Goal: Find specific page/section: Find specific page/section

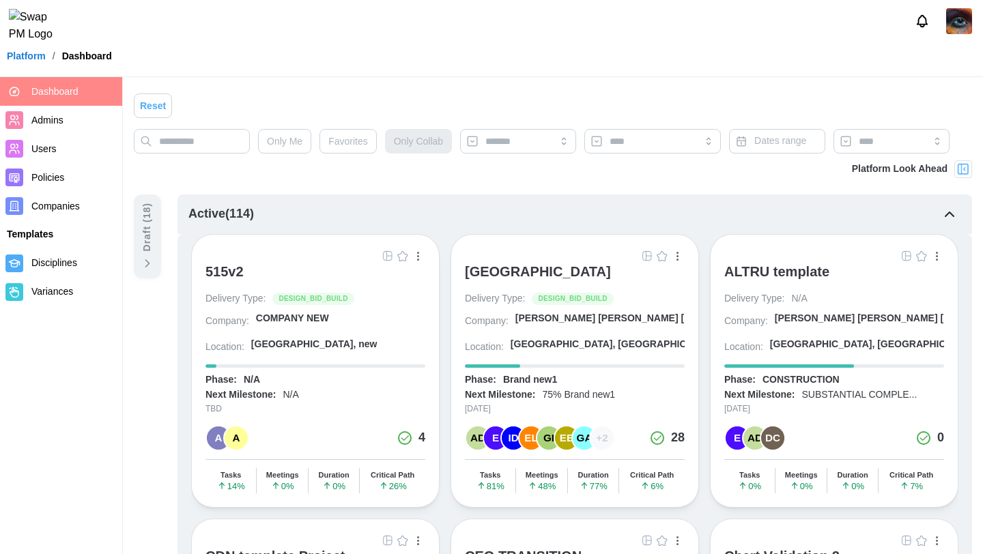
click at [646, 255] on img "button" at bounding box center [646, 255] width 11 height 11
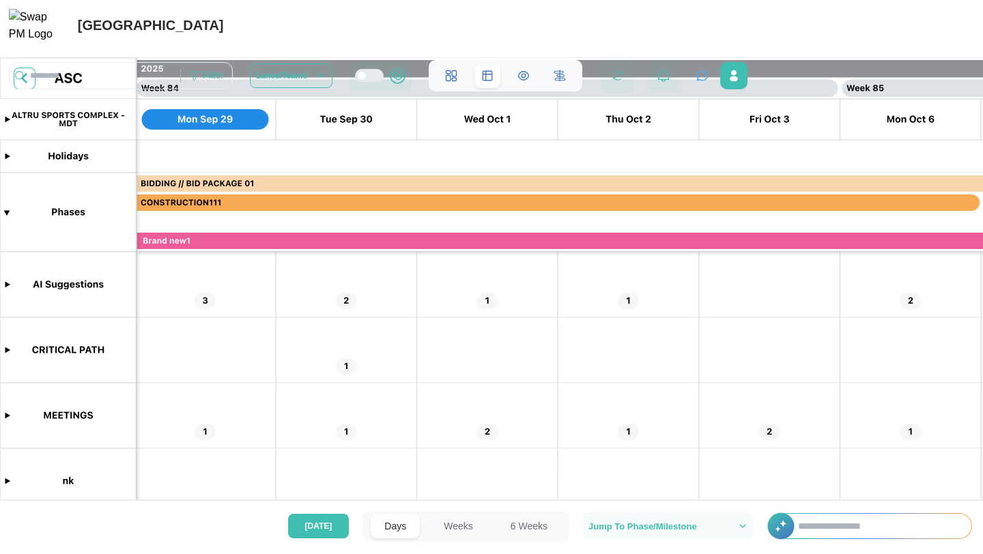
scroll to position [0, 58518]
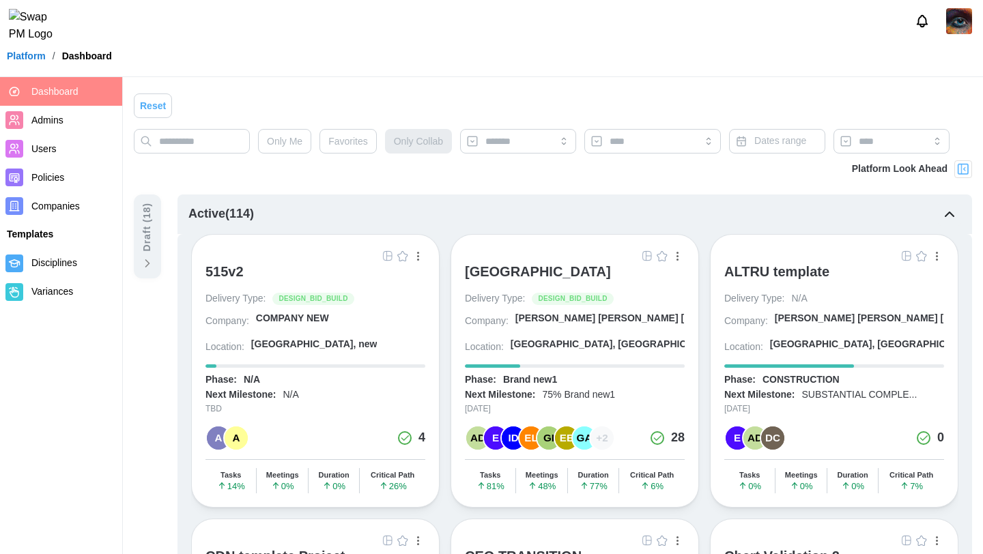
click at [903, 253] on img "button" at bounding box center [906, 255] width 11 height 11
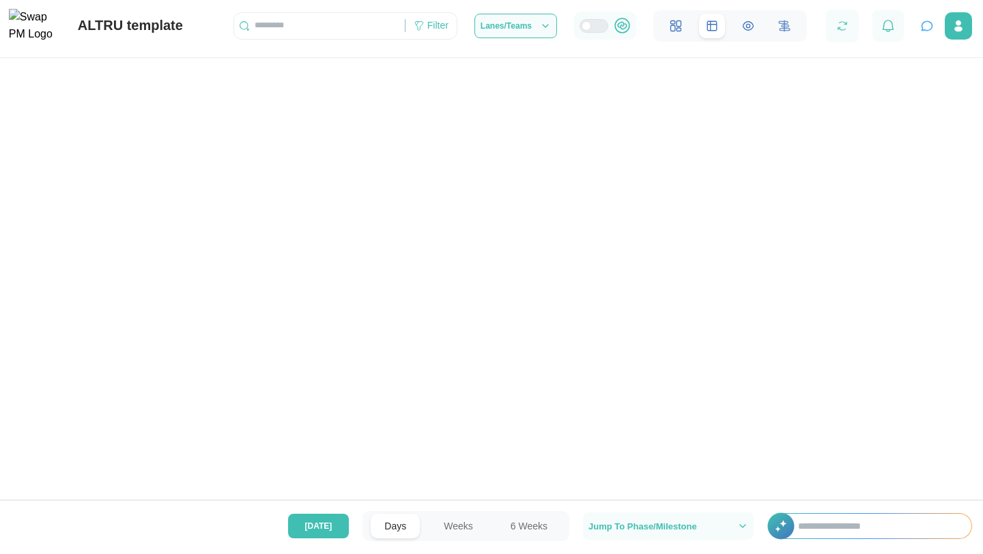
scroll to position [0, 58530]
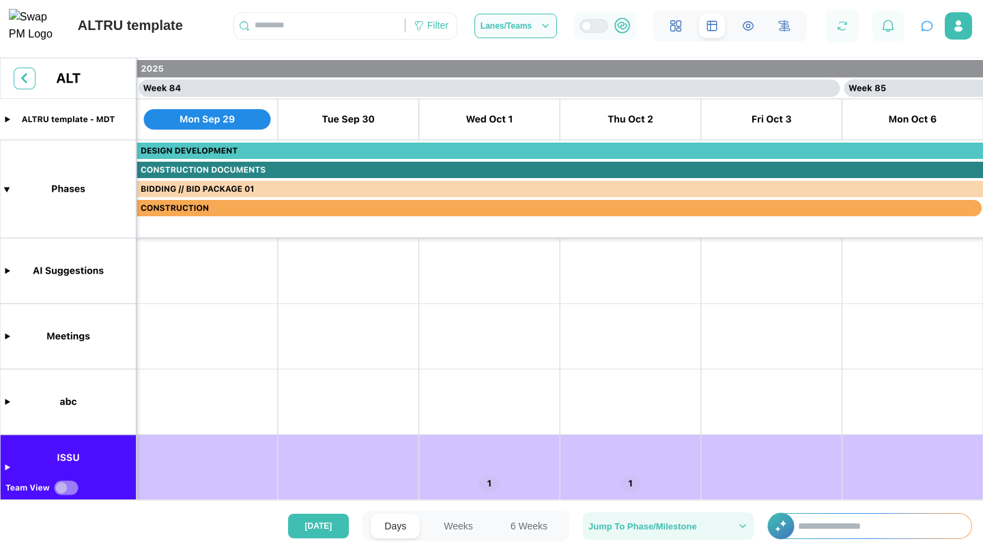
click at [672, 525] on span "Jump To Phase/Milestone" at bounding box center [642, 526] width 109 height 9
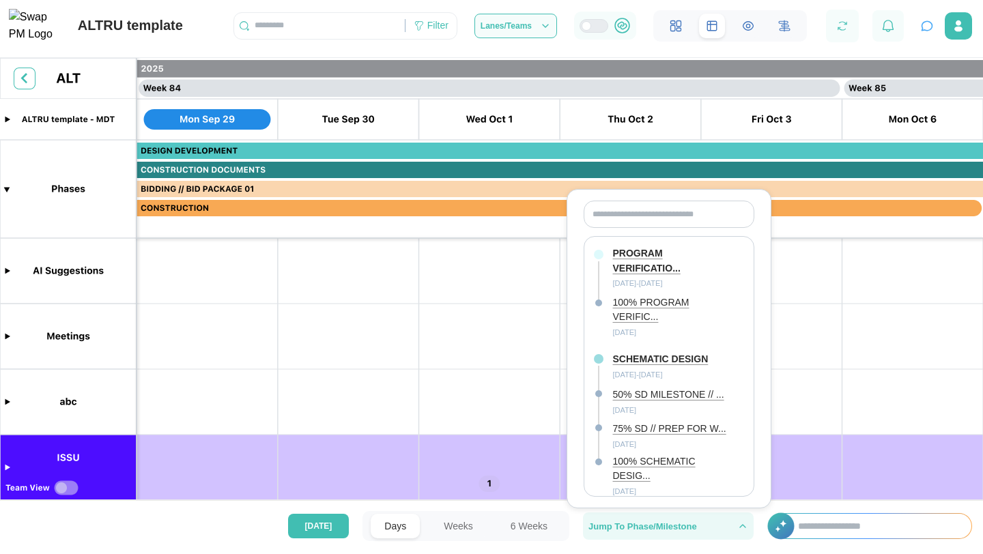
click at [672, 526] on span "Jump To Phase/Milestone" at bounding box center [642, 526] width 109 height 9
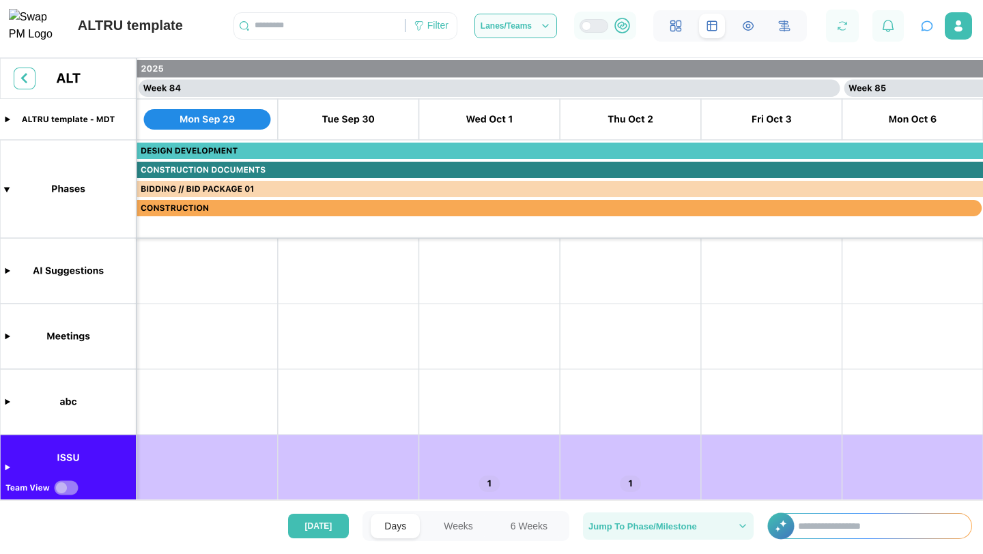
click at [672, 526] on span "Jump To Phase/Milestone" at bounding box center [642, 526] width 109 height 9
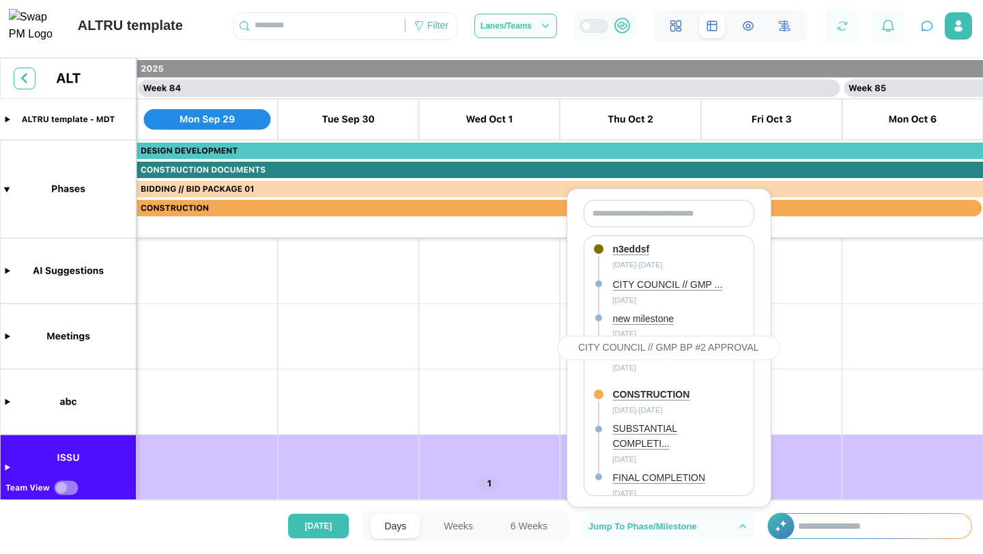
scroll to position [1150, 0]
click at [633, 254] on div "n3eddsf" at bounding box center [631, 246] width 37 height 15
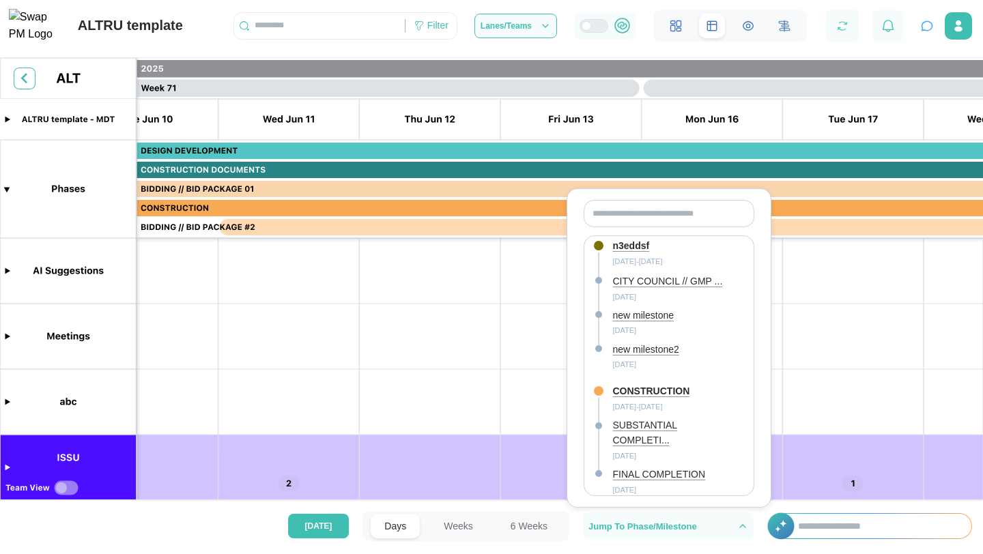
scroll to position [0, 43863]
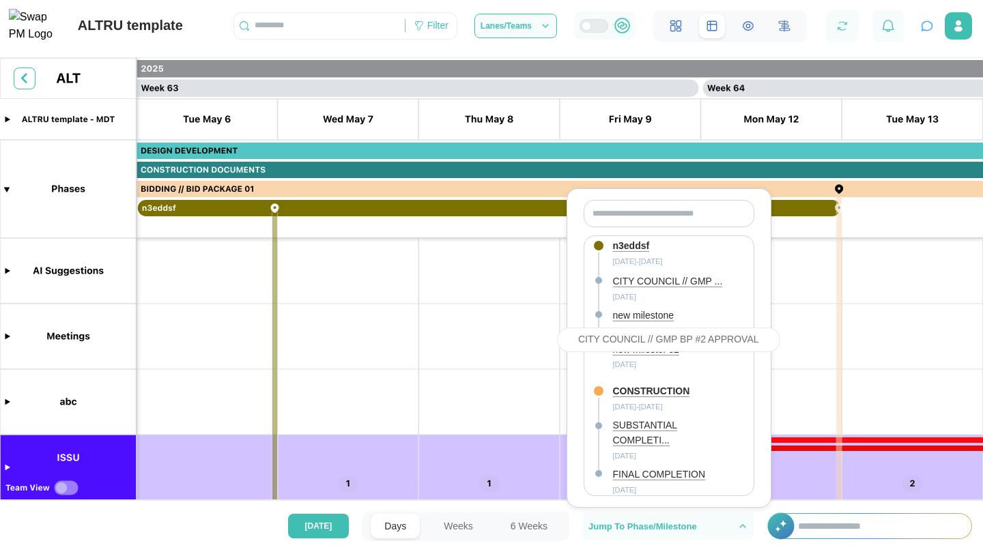
click at [645, 289] on div "CITY COUNCIL // GMP ..." at bounding box center [668, 281] width 110 height 15
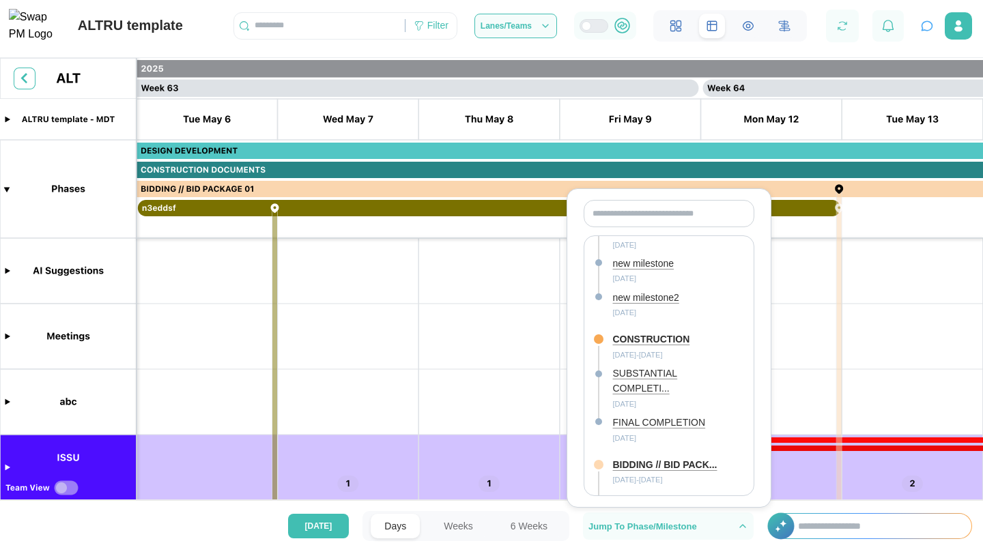
scroll to position [1202, 0]
click at [635, 395] on div "SUBSTANTIAL COMPLETI..." at bounding box center [671, 380] width 117 height 29
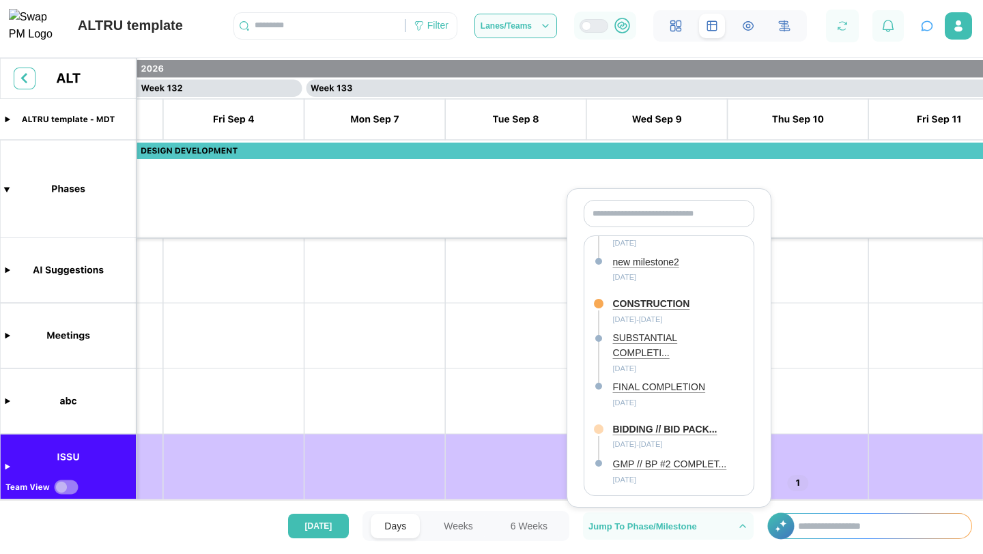
scroll to position [1331, 0]
click at [635, 457] on div "GMP // BP #2 COMPLET..." at bounding box center [670, 464] width 114 height 15
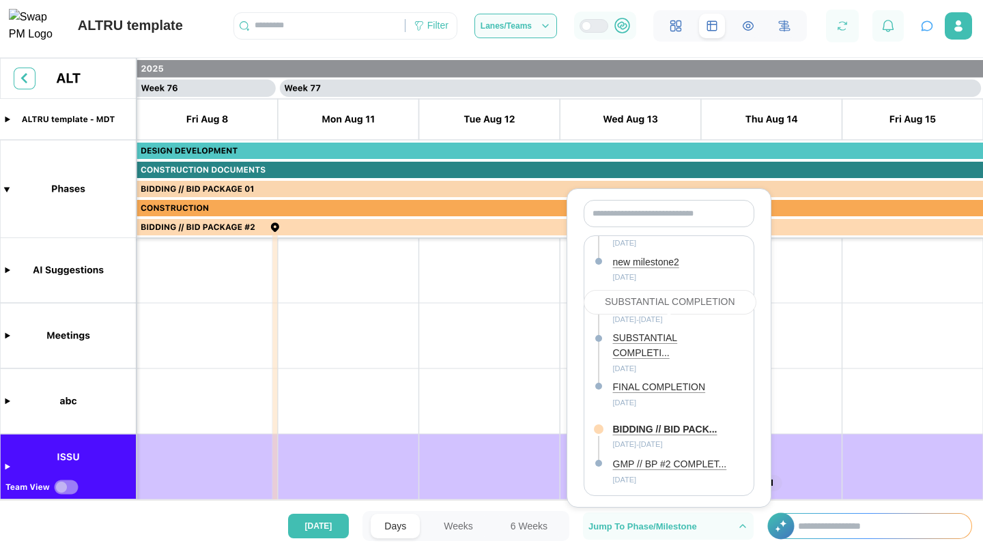
click at [635, 335] on div "SUBSTANTIAL COMPLETI..." at bounding box center [671, 345] width 117 height 29
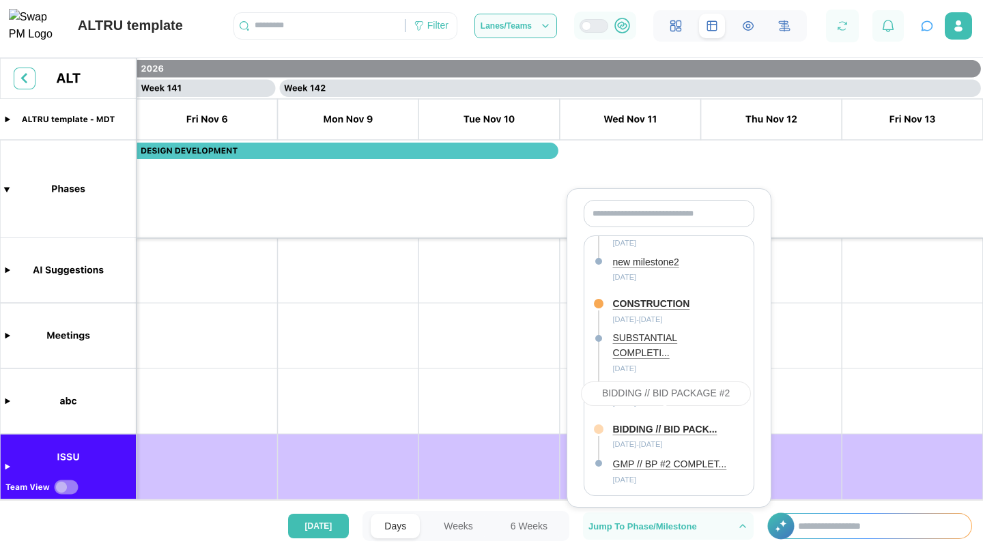
click at [636, 422] on div "BIDDING // BID PACK..." at bounding box center [665, 429] width 104 height 15
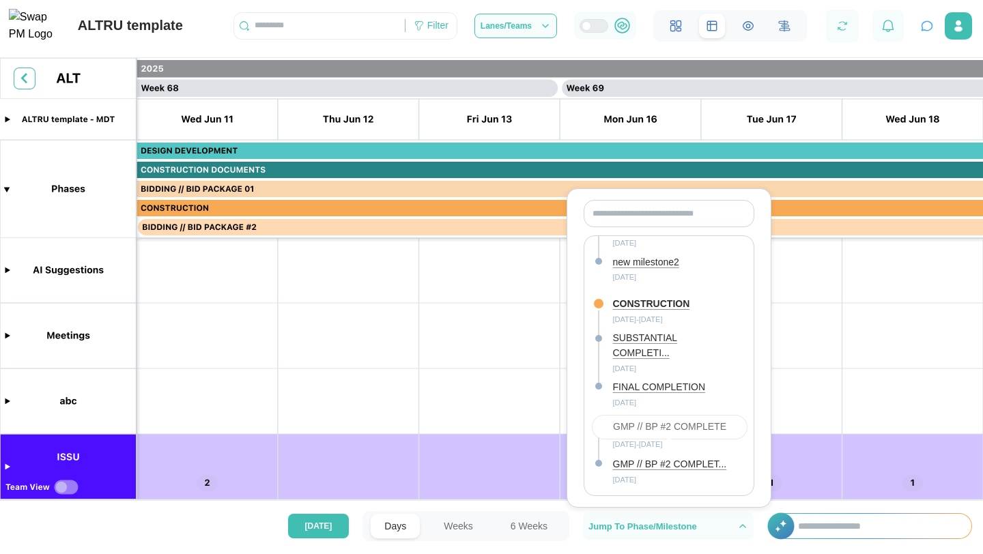
click at [657, 457] on div "GMP // BP #2 COMPLET..." at bounding box center [670, 464] width 114 height 15
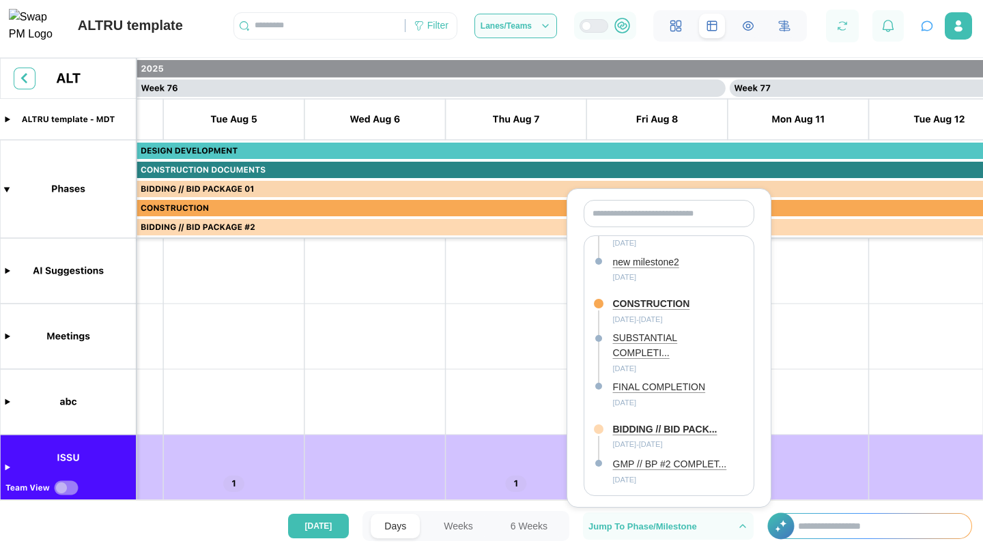
scroll to position [0, 52900]
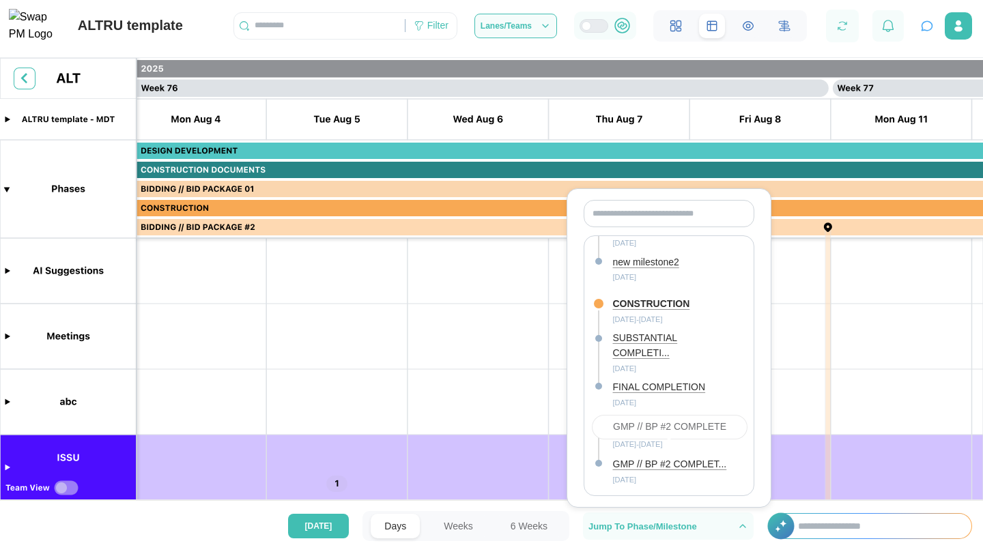
click at [631, 457] on div "GMP // BP #2 COMPLET..." at bounding box center [670, 464] width 114 height 15
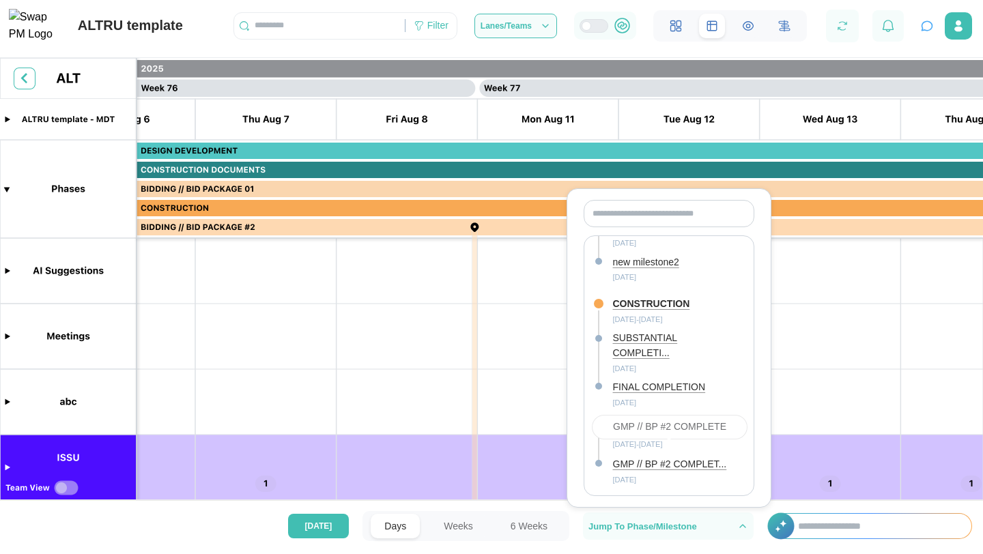
scroll to position [0, 53453]
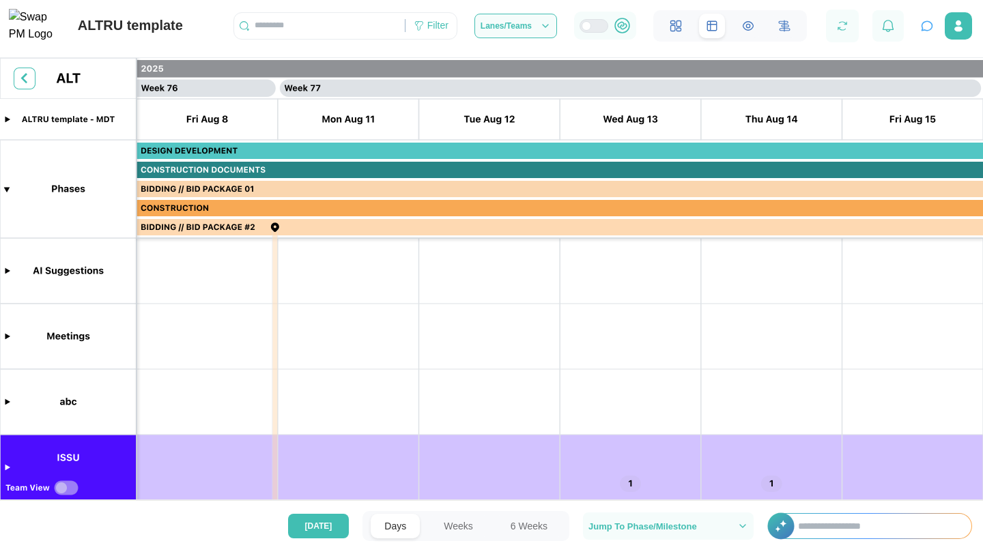
click at [802, 525] on input "text" at bounding box center [877, 526] width 187 height 25
type input "*"
click at [924, 33] on icon "button" at bounding box center [927, 26] width 14 height 14
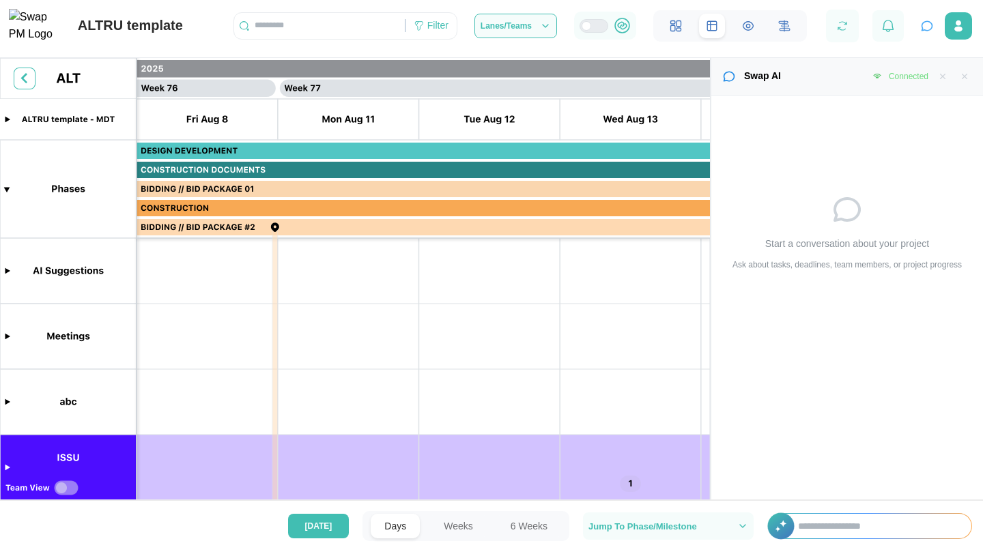
click at [946, 76] on icon "button" at bounding box center [943, 77] width 10 height 10
click at [960, 74] on icon "button" at bounding box center [965, 77] width 10 height 10
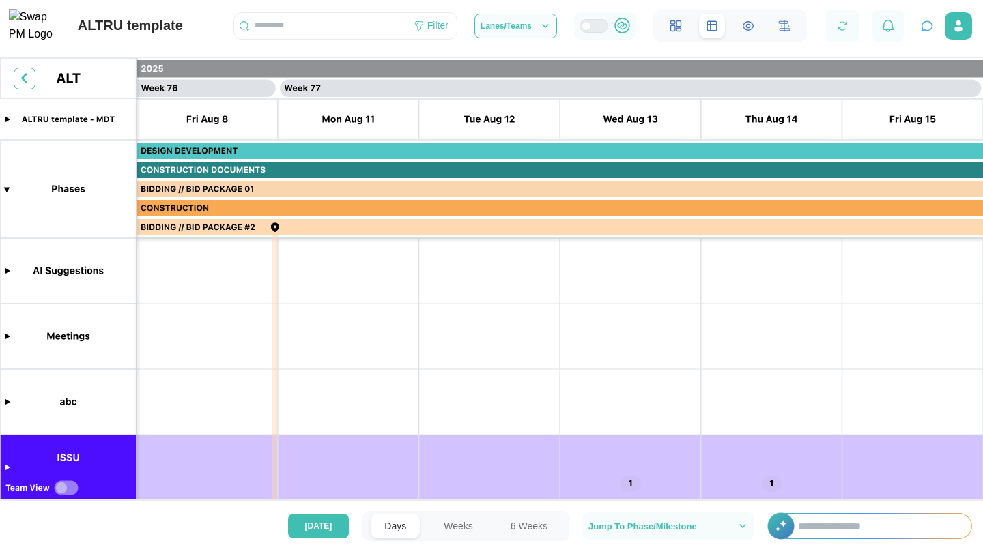
click at [948, 523] on input "text" at bounding box center [877, 526] width 187 height 25
type input "*"
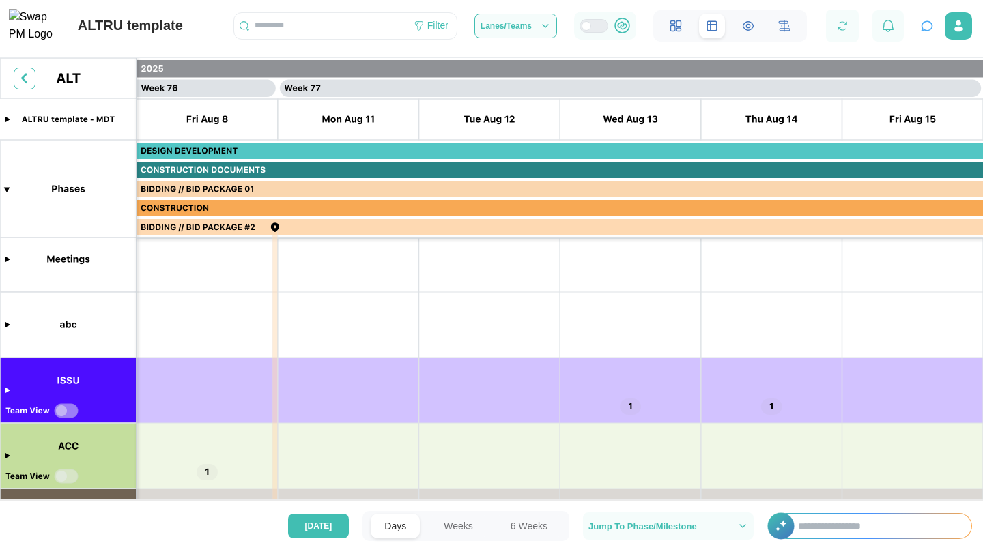
click at [303, 32] on input "text" at bounding box center [319, 26] width 171 height 20
type input "*"
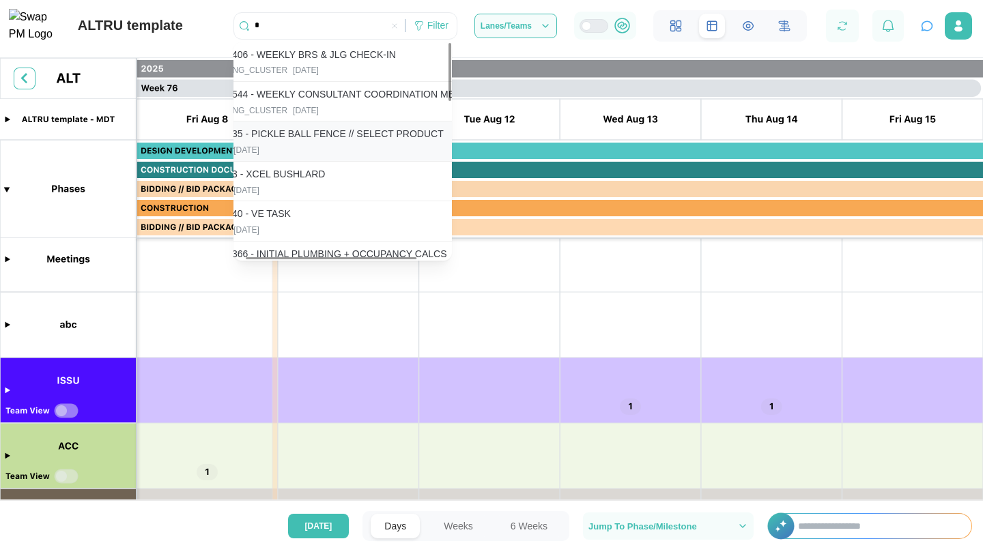
scroll to position [0, 0]
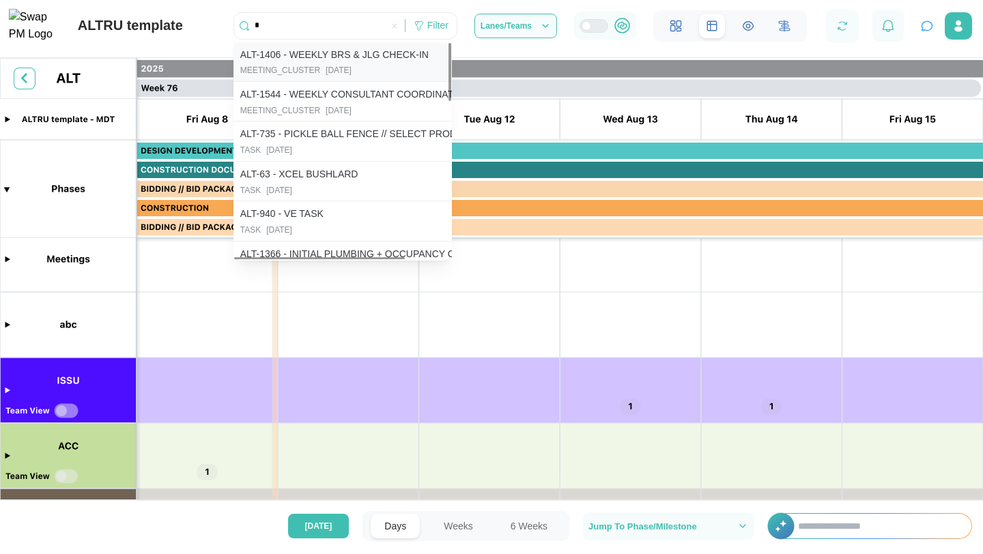
type input "*"
click at [291, 70] on div "MEETING_CLUSTER" at bounding box center [280, 70] width 80 height 13
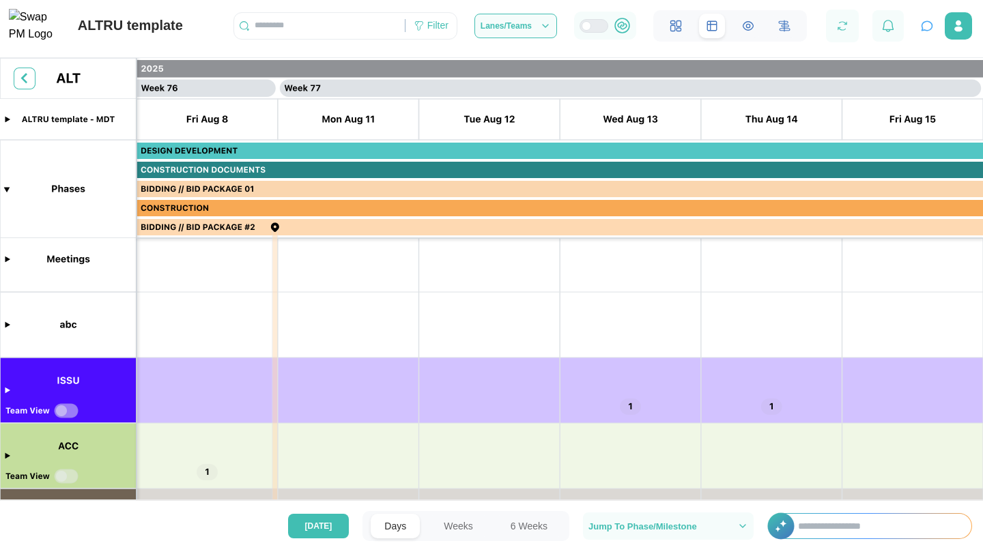
click at [289, 40] on div "Filter" at bounding box center [345, 25] width 224 height 27
click at [290, 35] on input "text" at bounding box center [319, 26] width 171 height 20
click at [818, 524] on input "text" at bounding box center [877, 526] width 187 height 25
click at [654, 524] on span "Jump To Phase/Milestone" at bounding box center [642, 526] width 109 height 9
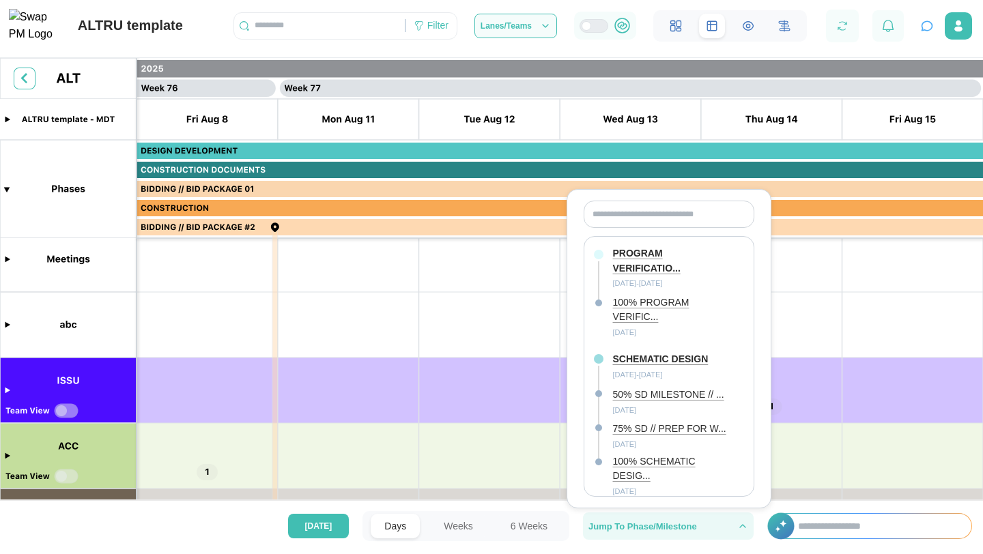
click at [654, 524] on span "Jump To Phase/Milestone" at bounding box center [642, 526] width 109 height 9
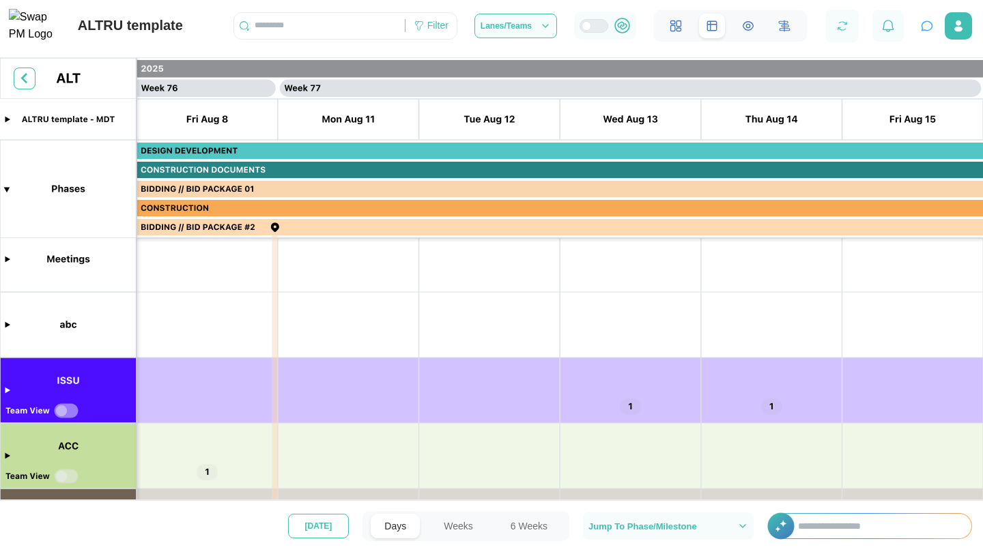
click at [334, 528] on button "Today" at bounding box center [318, 526] width 61 height 25
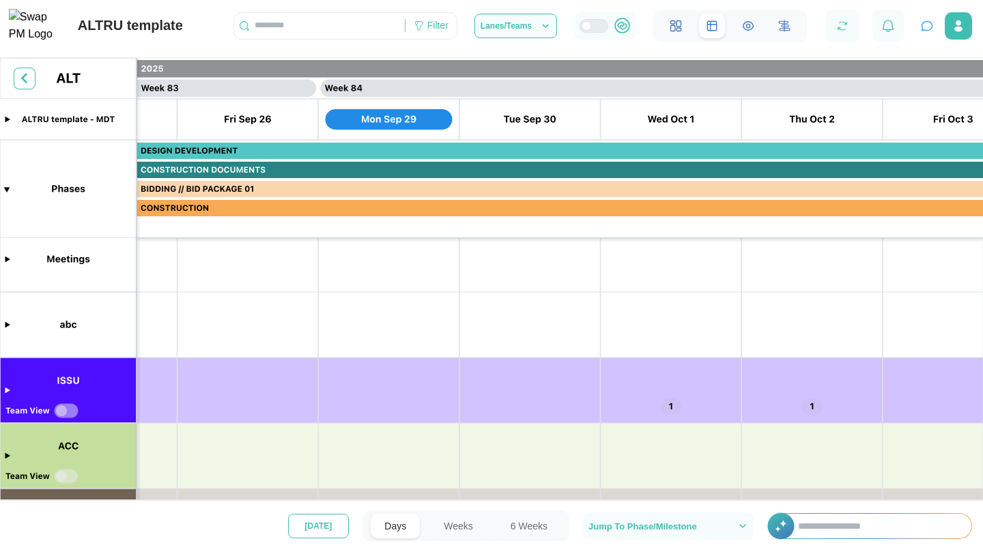
scroll to position [0, 58530]
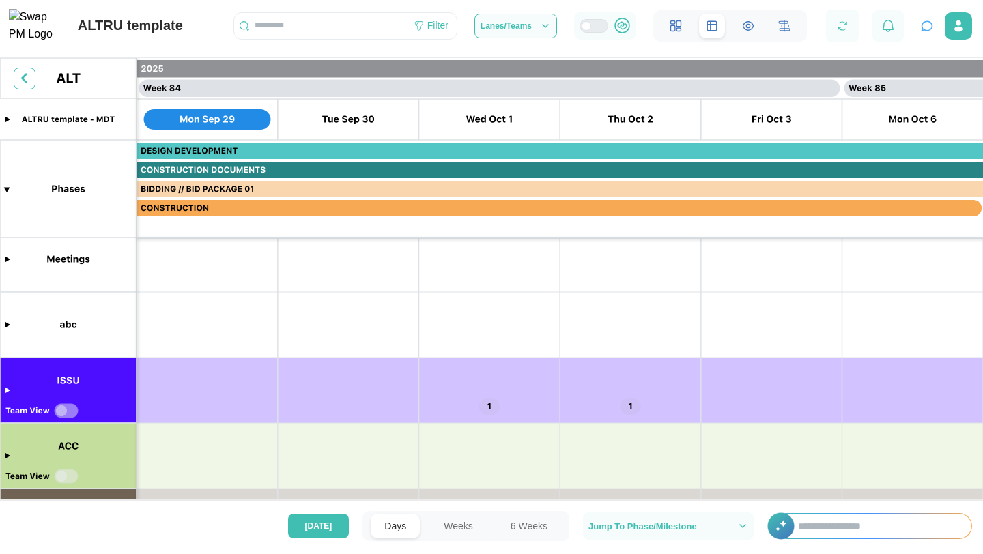
click at [450, 519] on button "Weeks" at bounding box center [458, 526] width 57 height 25
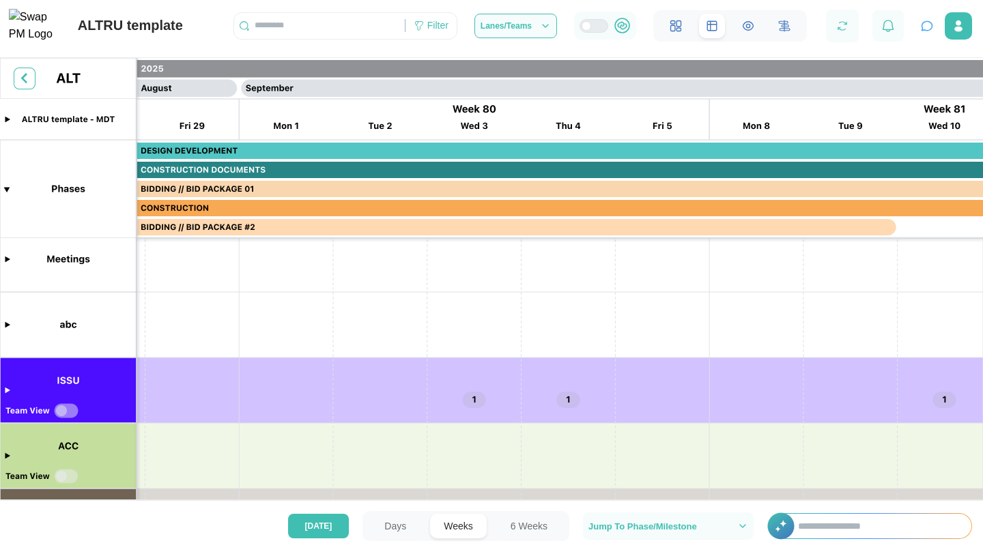
scroll to position [0, 36838]
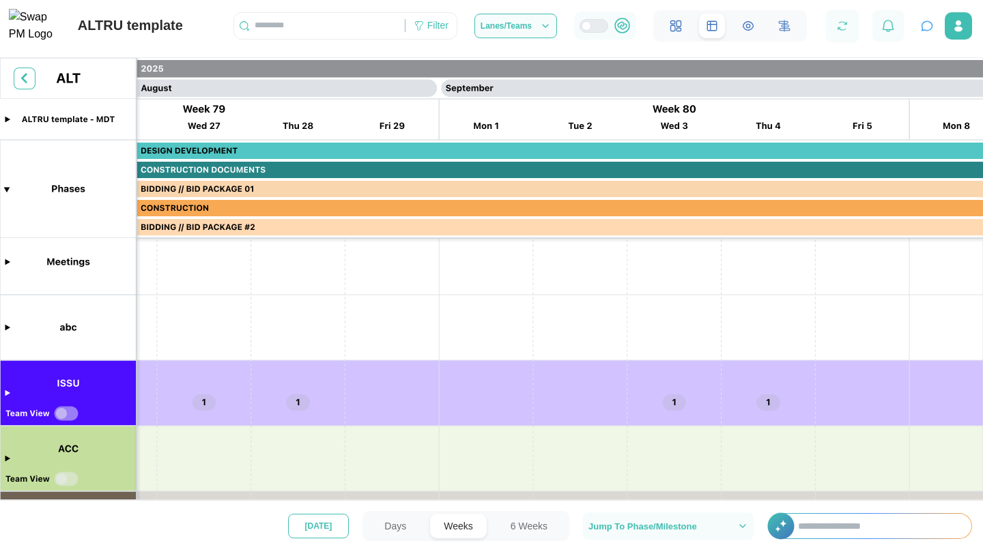
click at [307, 531] on button "Today" at bounding box center [318, 526] width 61 height 25
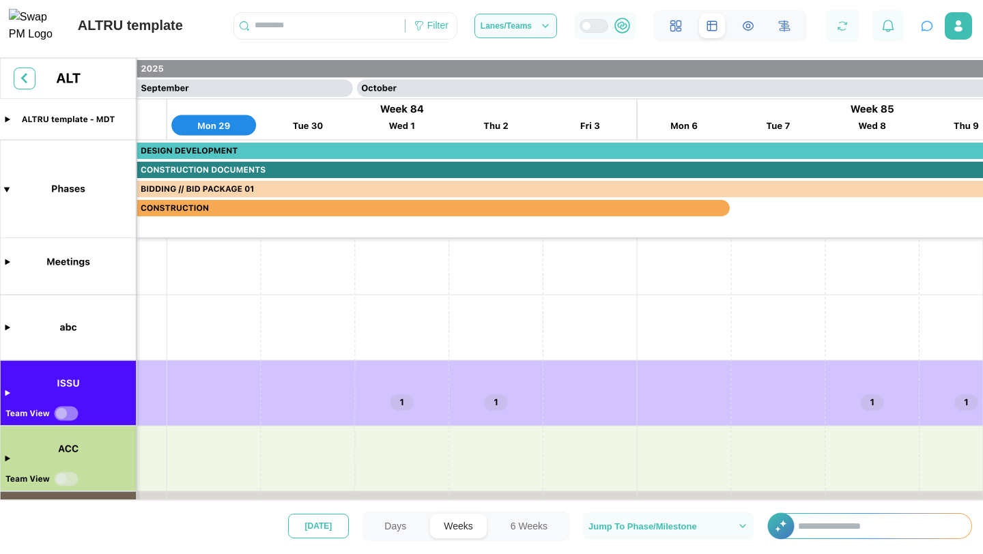
scroll to position [0, 39021]
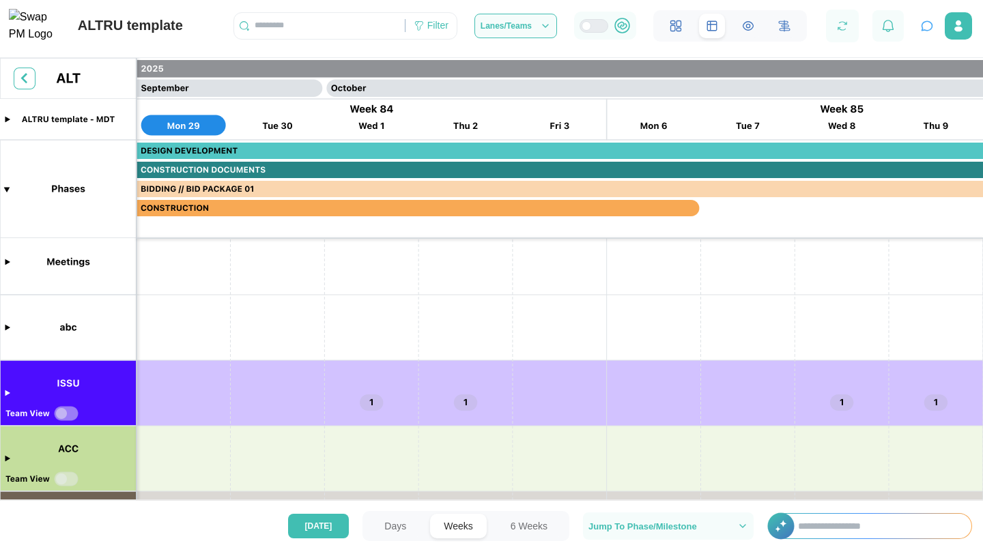
click at [513, 523] on button "6 Weeks" at bounding box center [529, 526] width 64 height 25
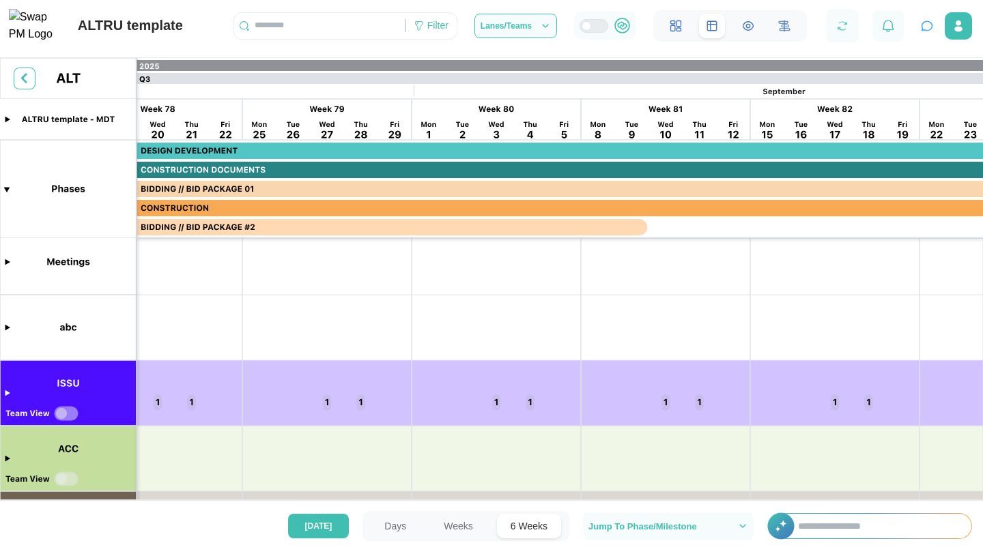
scroll to position [0, 11746]
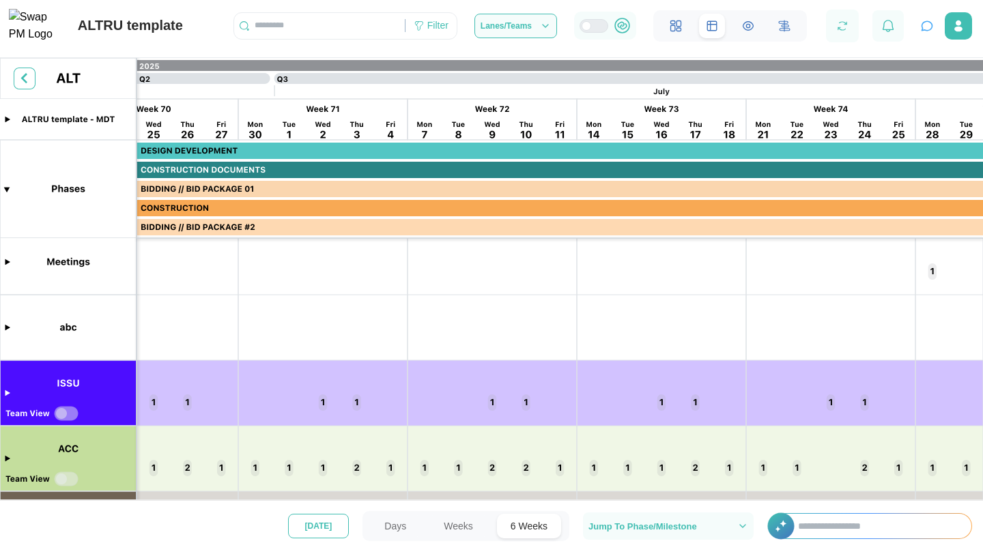
click at [320, 525] on span "Today" at bounding box center [318, 526] width 27 height 23
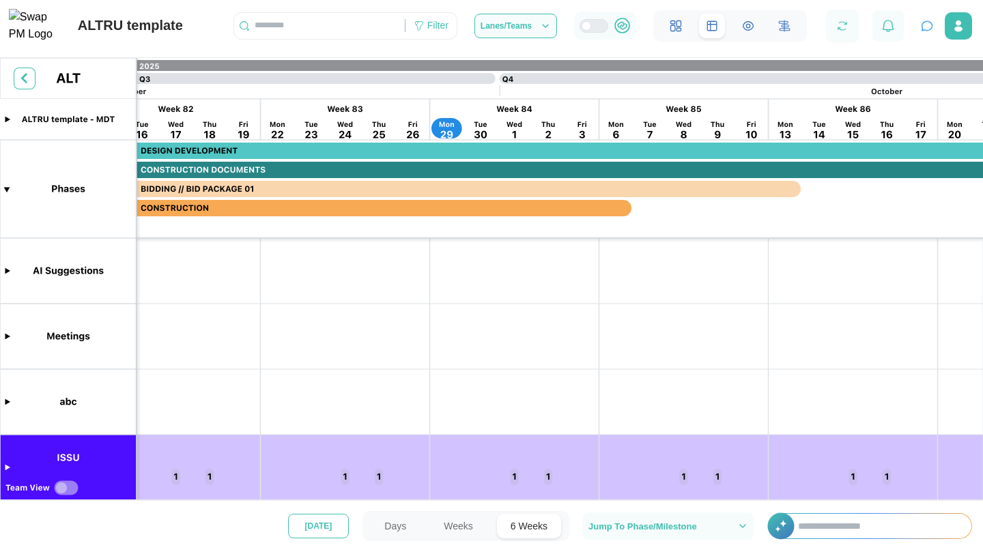
scroll to position [0, 14047]
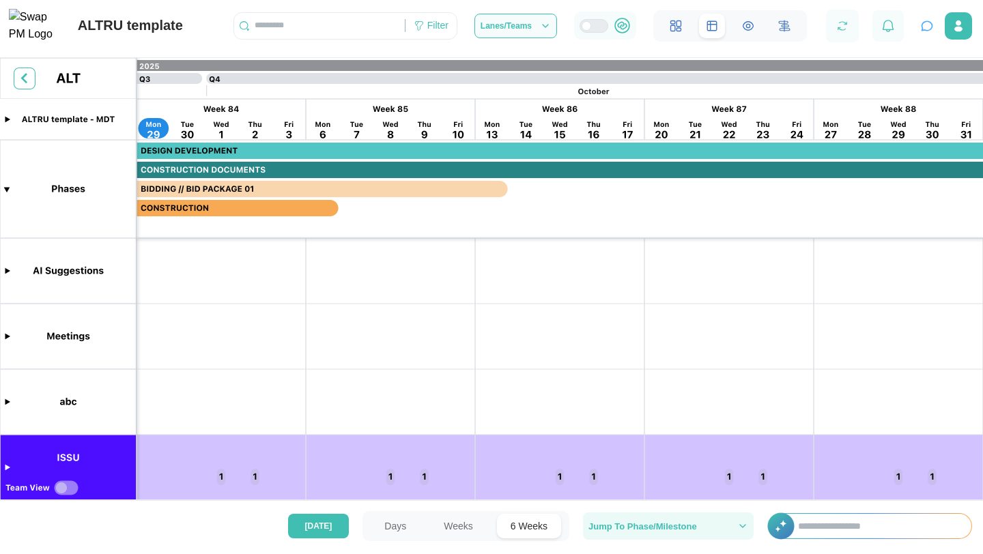
click at [648, 522] on span "Jump To Phase/Milestone" at bounding box center [642, 526] width 109 height 9
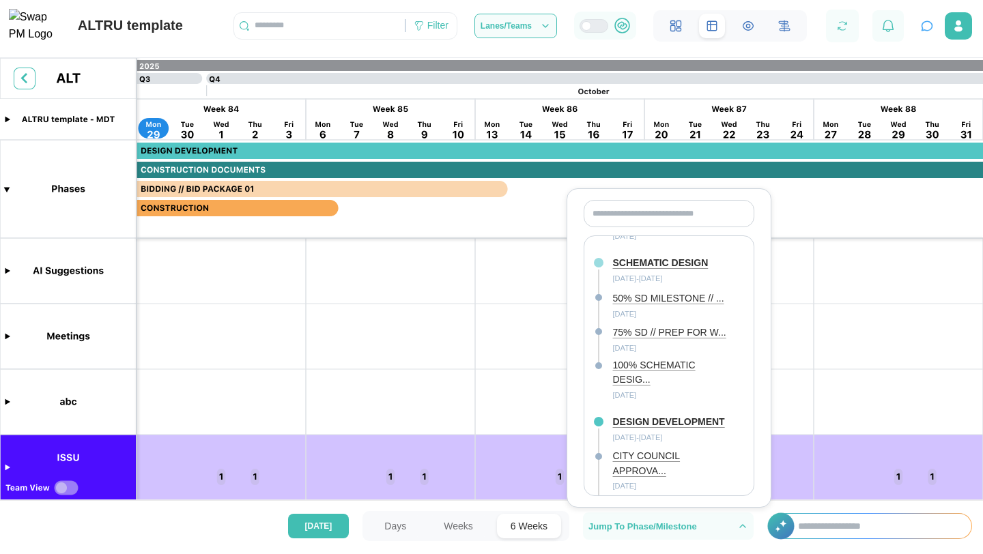
scroll to position [0, 0]
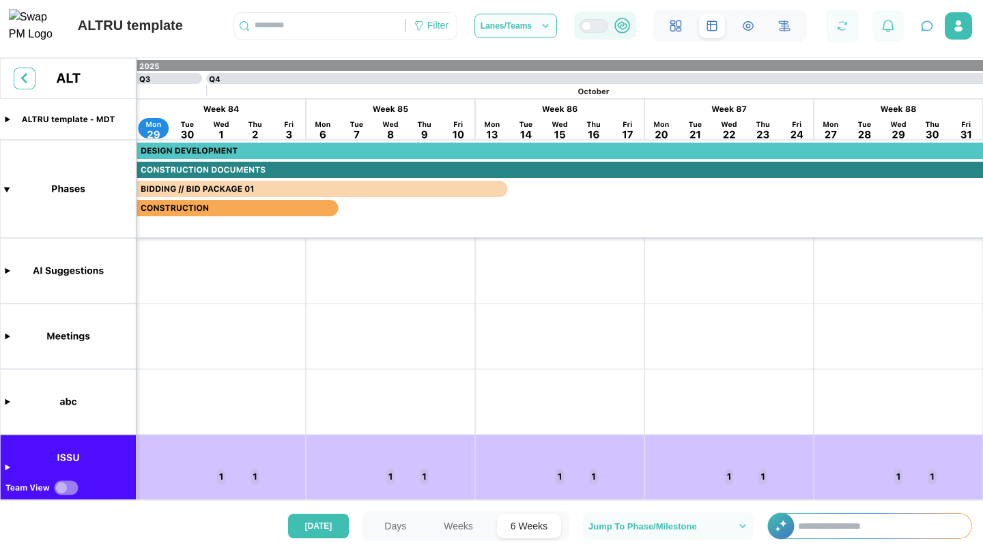
click at [591, 30] on div at bounding box center [599, 26] width 16 height 12
click at [593, 31] on div at bounding box center [599, 26] width 16 height 12
click at [819, 528] on input "text" at bounding box center [877, 526] width 187 height 25
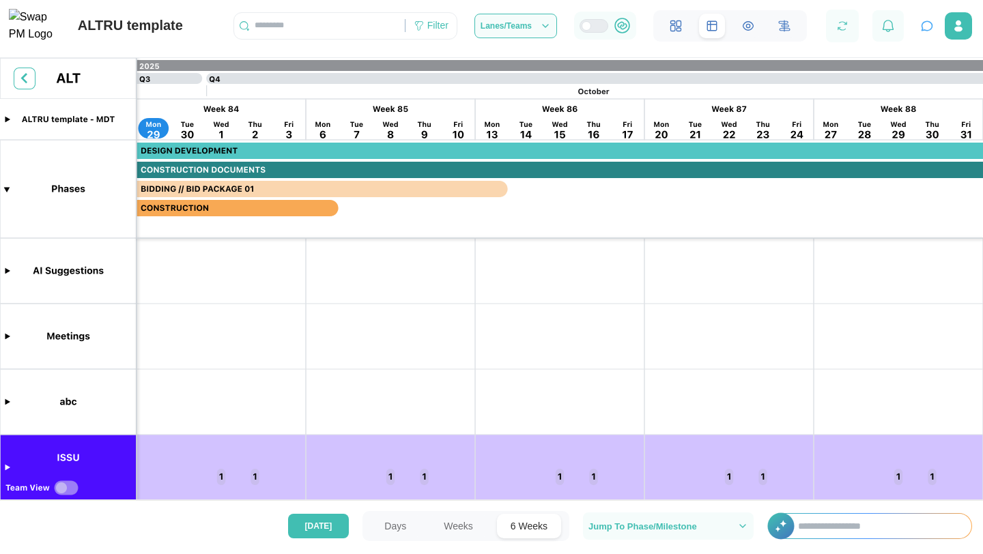
click at [926, 28] on icon "button" at bounding box center [927, 26] width 14 height 14
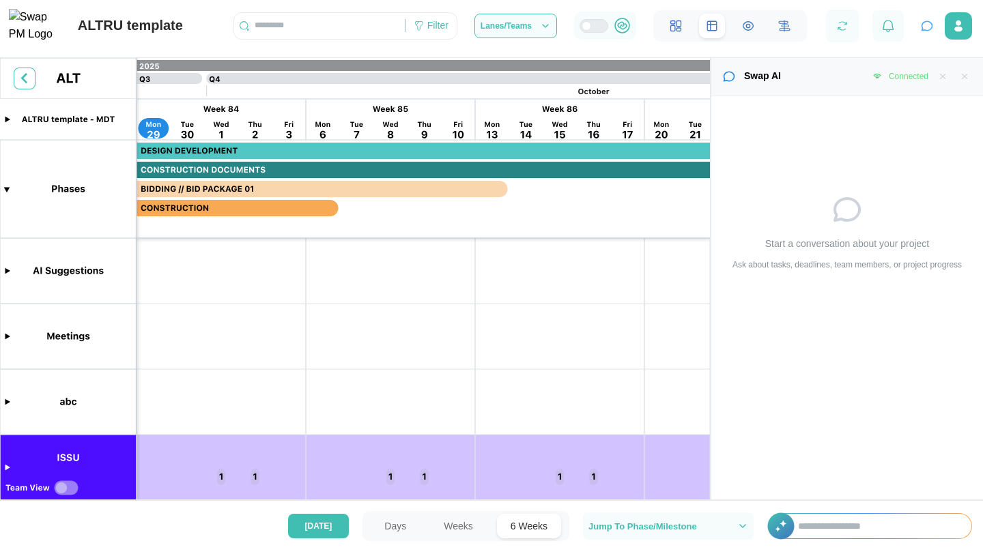
click at [931, 33] on icon "button" at bounding box center [927, 26] width 14 height 14
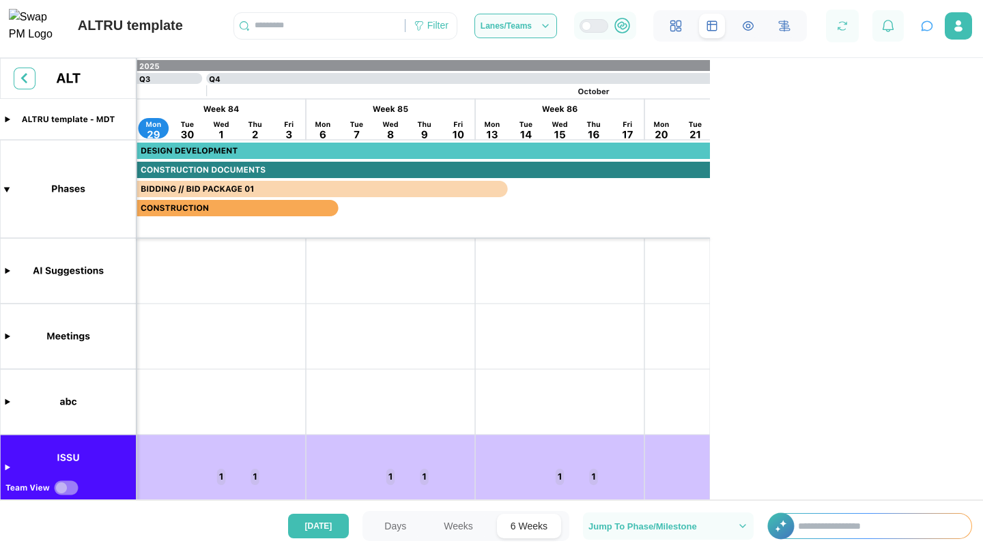
click at [931, 33] on icon "button" at bounding box center [927, 26] width 14 height 14
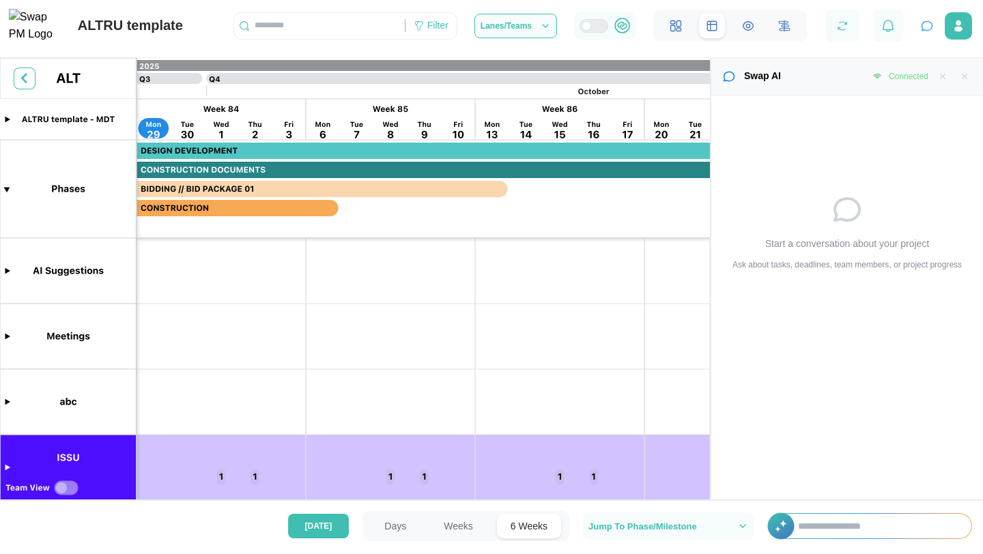
click at [931, 33] on icon "button" at bounding box center [927, 26] width 14 height 14
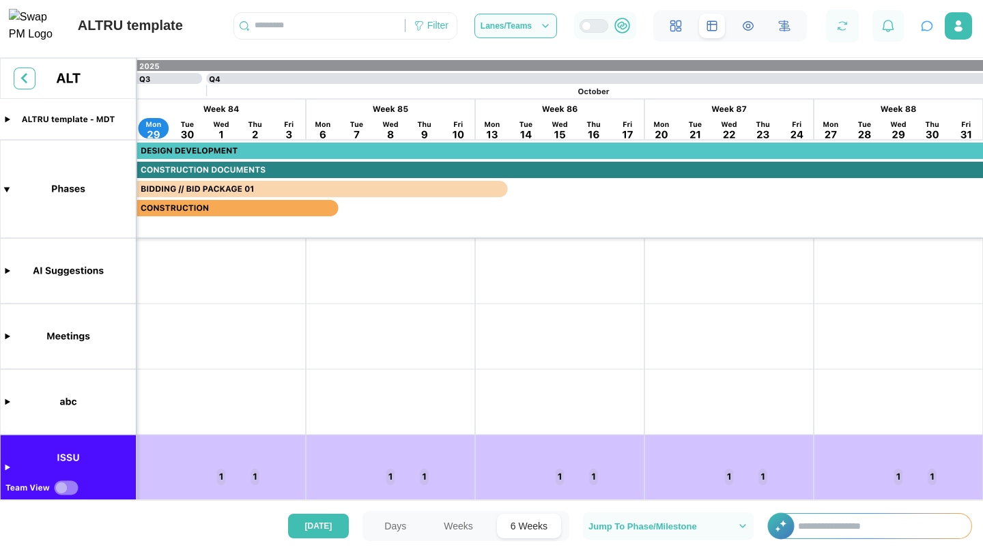
click at [931, 33] on icon "button" at bounding box center [927, 26] width 14 height 14
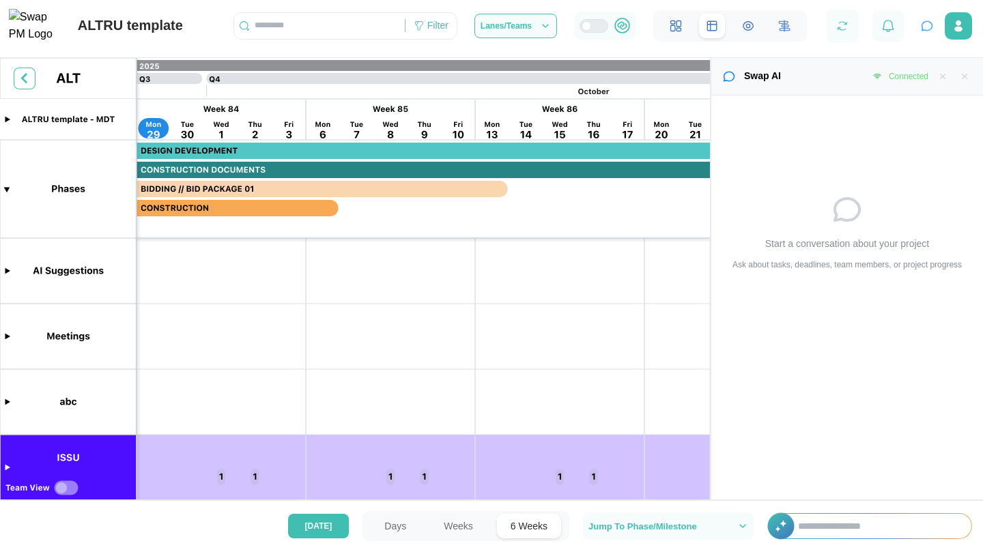
click at [929, 23] on icon "button" at bounding box center [927, 26] width 14 height 14
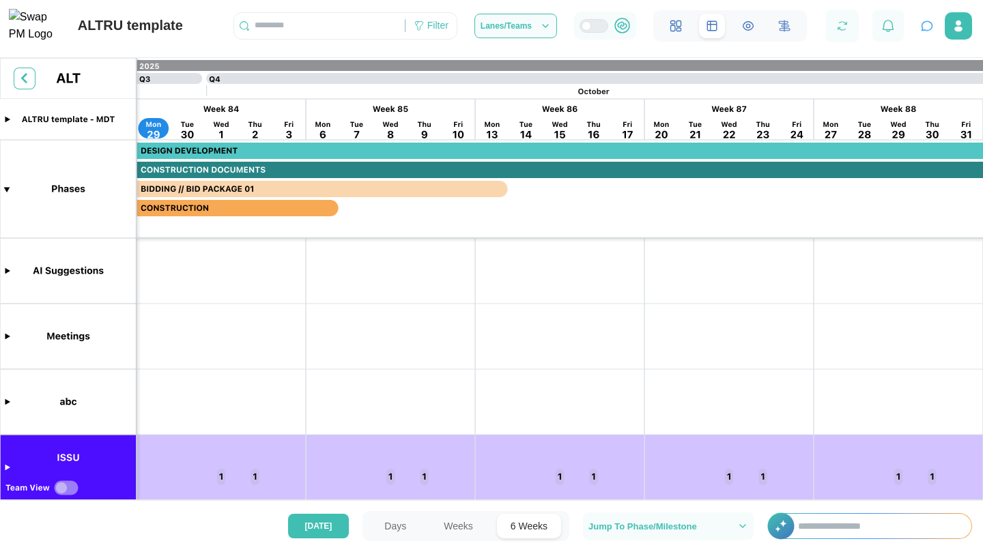
click at [929, 23] on button "button" at bounding box center [926, 25] width 19 height 19
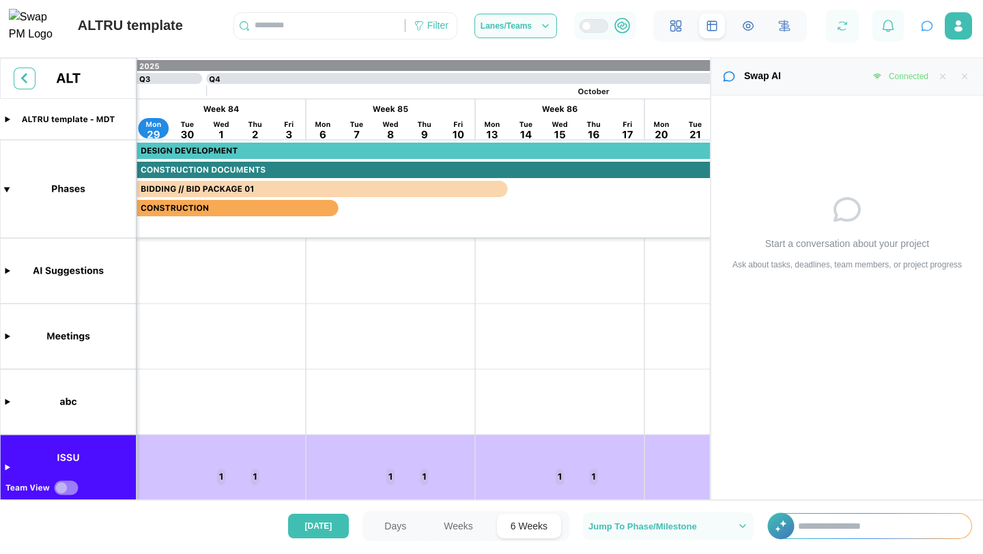
click at [929, 23] on button "button" at bounding box center [926, 25] width 19 height 19
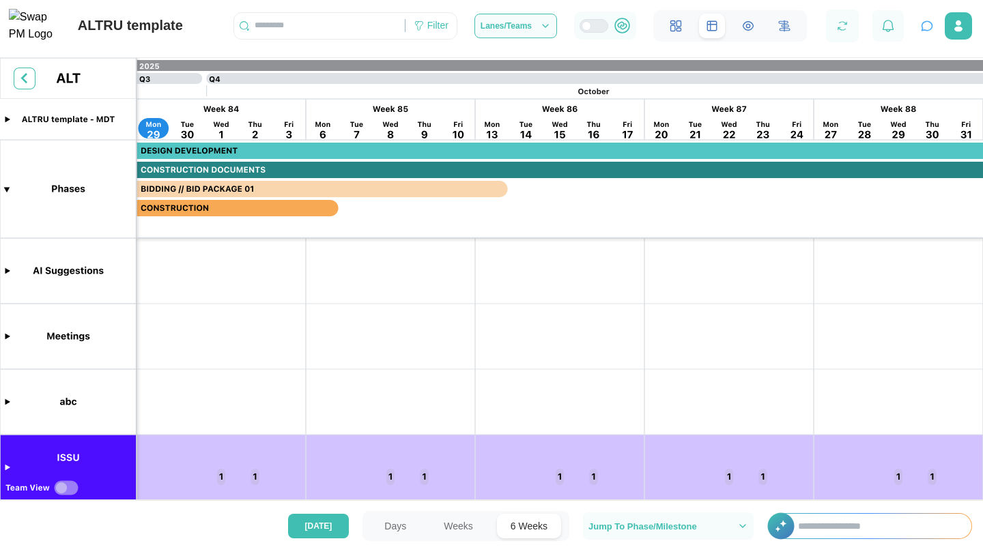
click at [929, 23] on button "button" at bounding box center [926, 25] width 19 height 19
